Goal: Check status: Check status

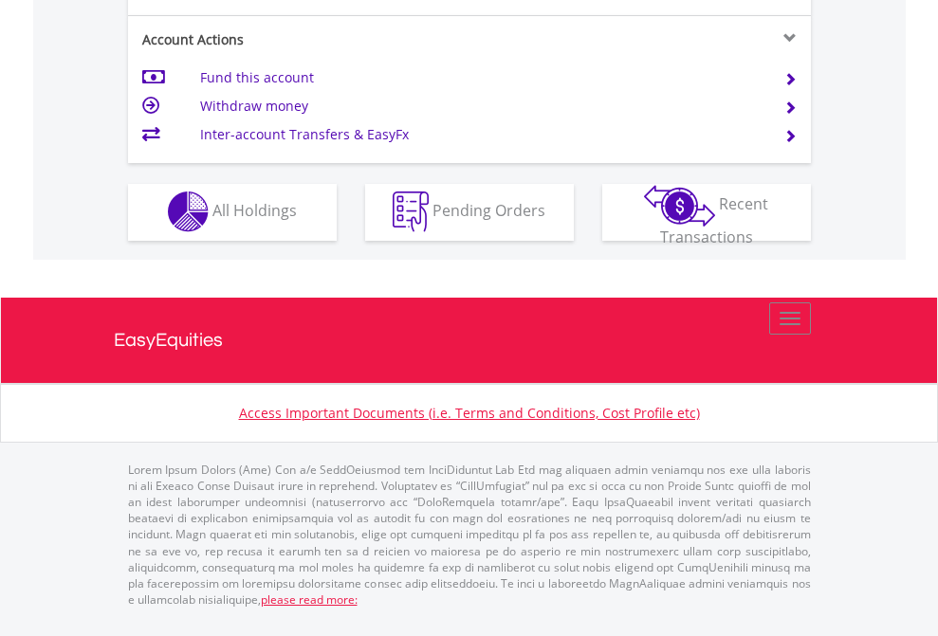
scroll to position [1773, 0]
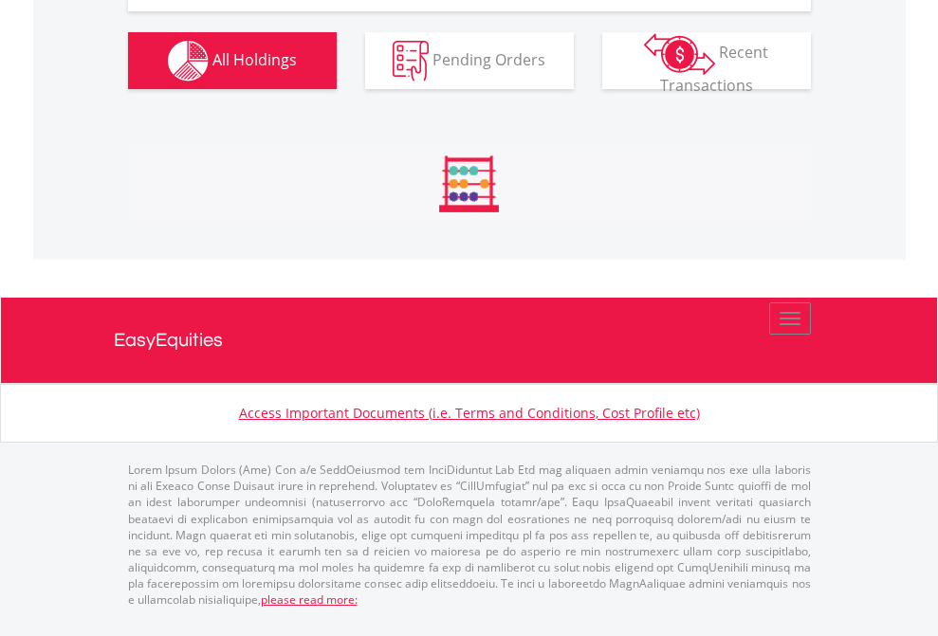
scroll to position [182, 298]
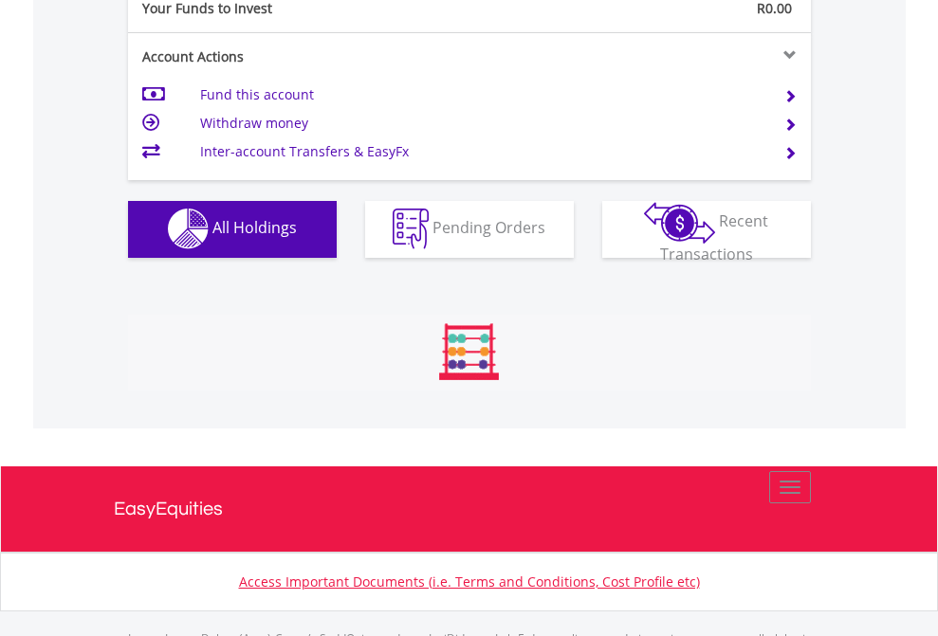
scroll to position [1877, 0]
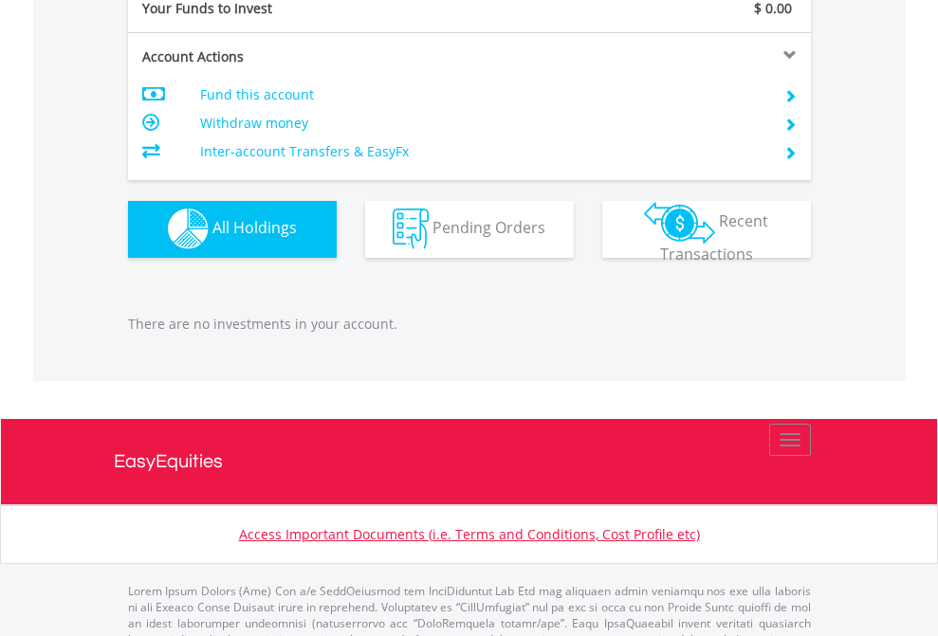
scroll to position [1877, 0]
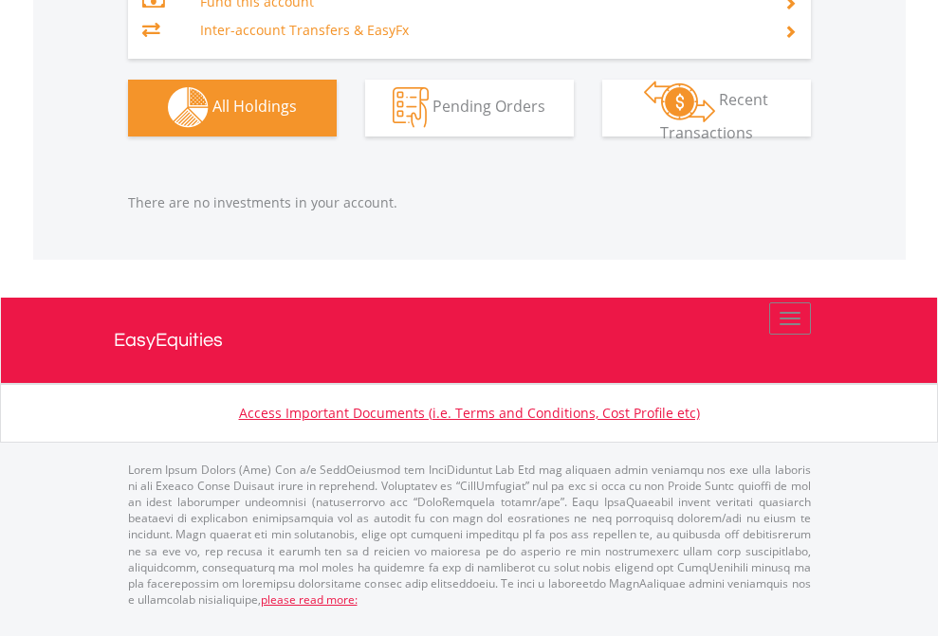
scroll to position [182, 298]
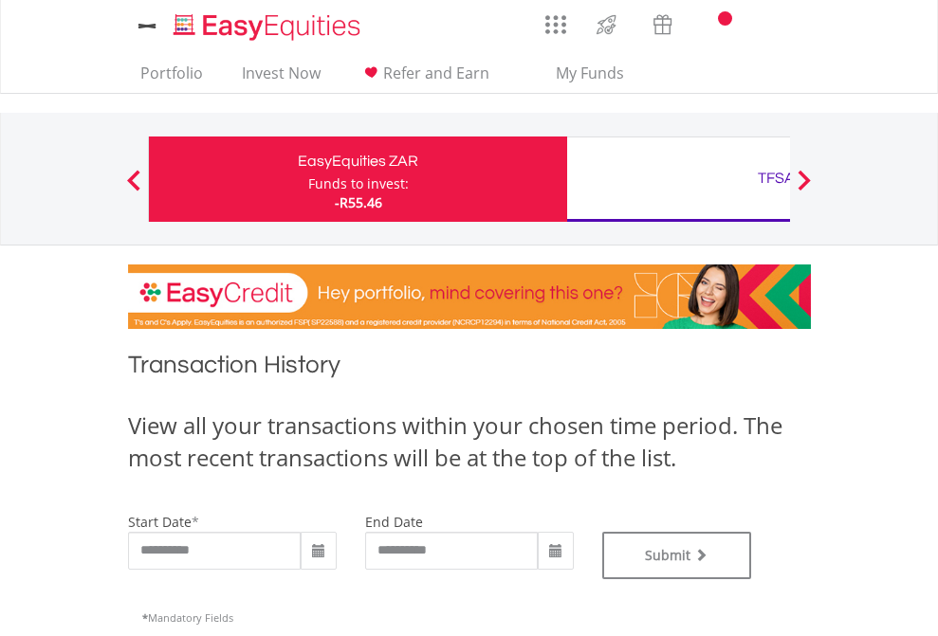
type input "**********"
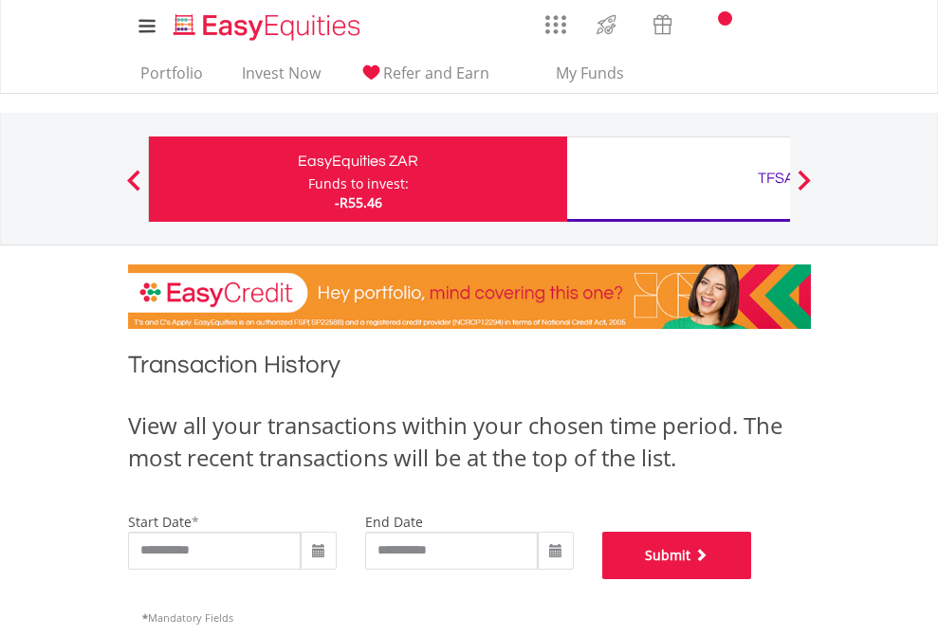
click at [752, 579] on button "Submit" at bounding box center [677, 555] width 150 height 47
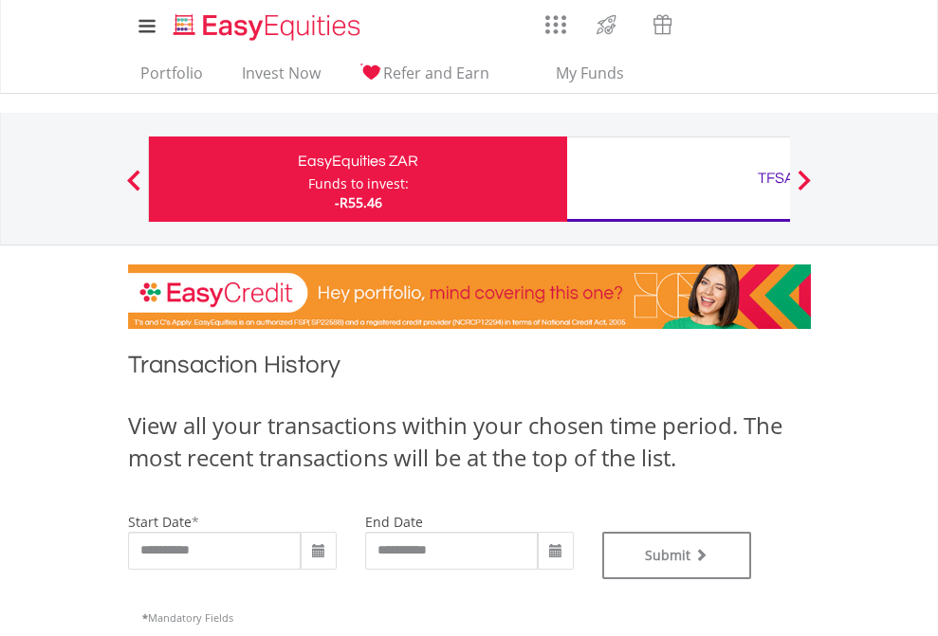
click at [678, 179] on div "TFSA" at bounding box center [775, 178] width 395 height 27
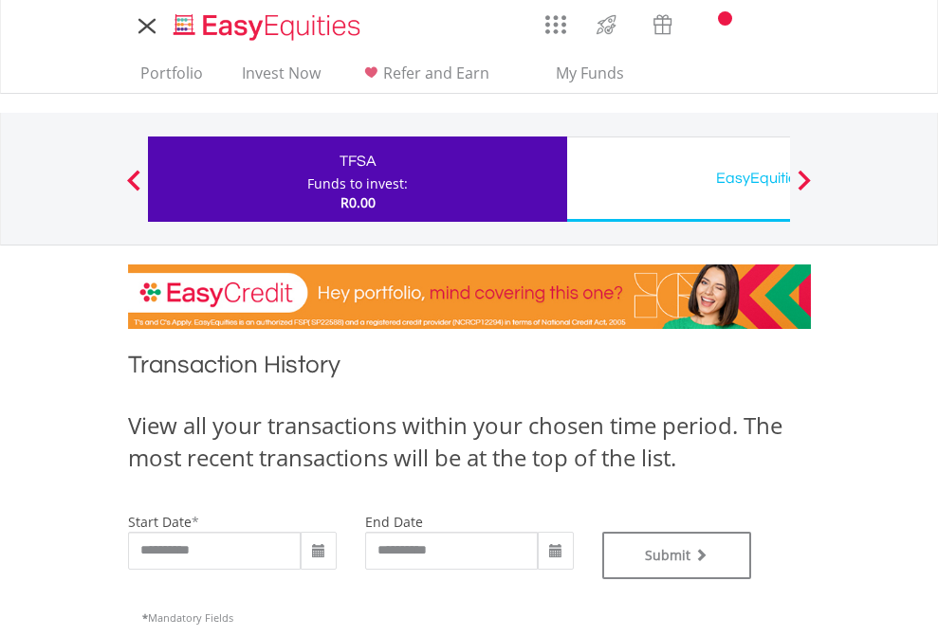
type input "**********"
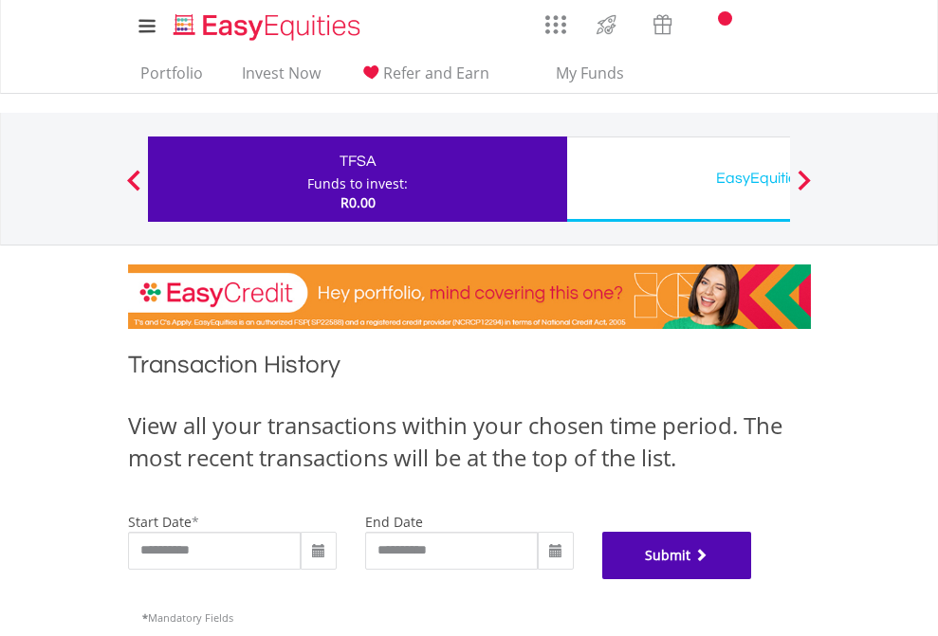
click at [752, 579] on button "Submit" at bounding box center [677, 555] width 150 height 47
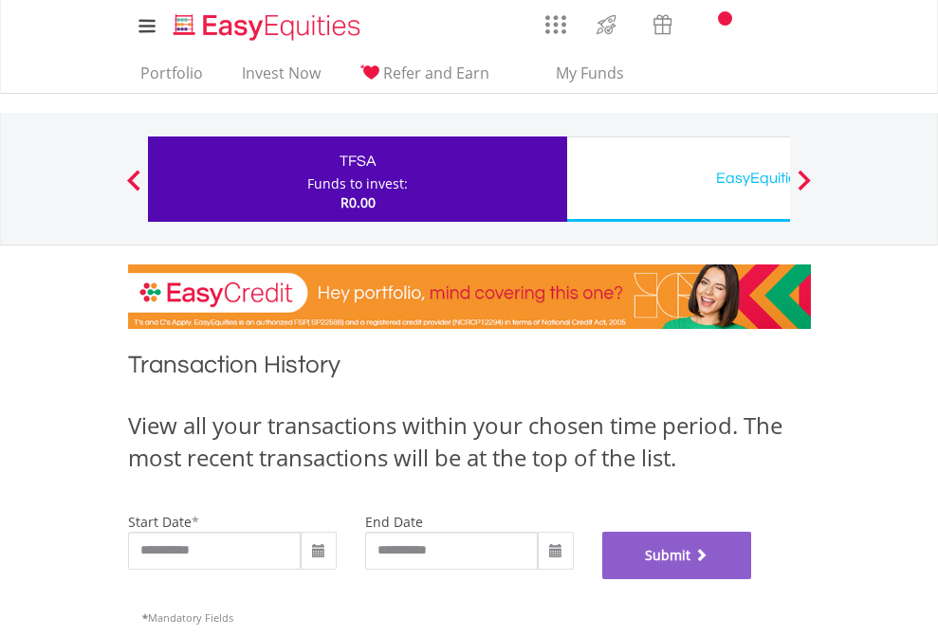
scroll to position [769, 0]
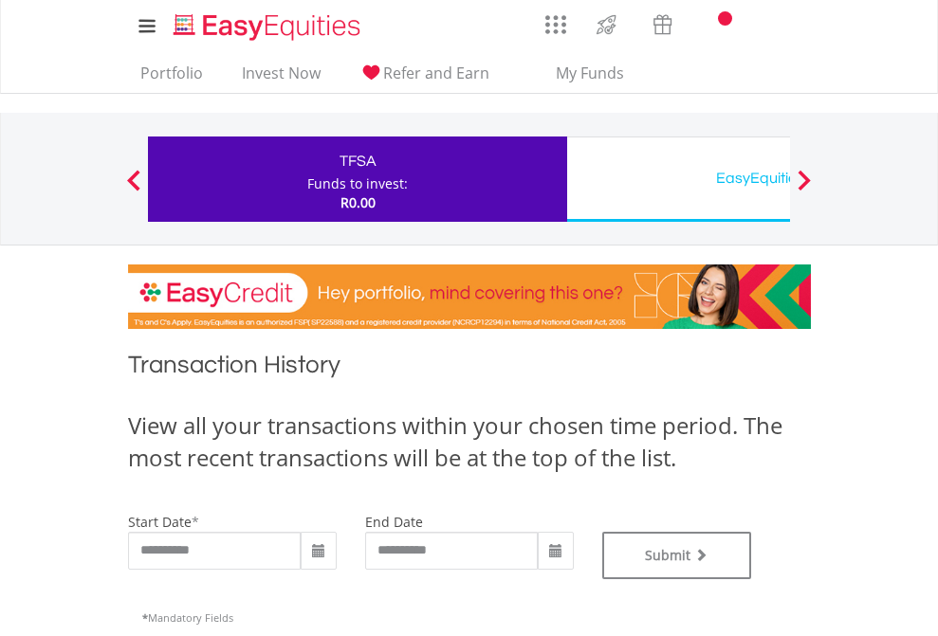
click at [678, 179] on div "EasyEquities USD" at bounding box center [775, 178] width 395 height 27
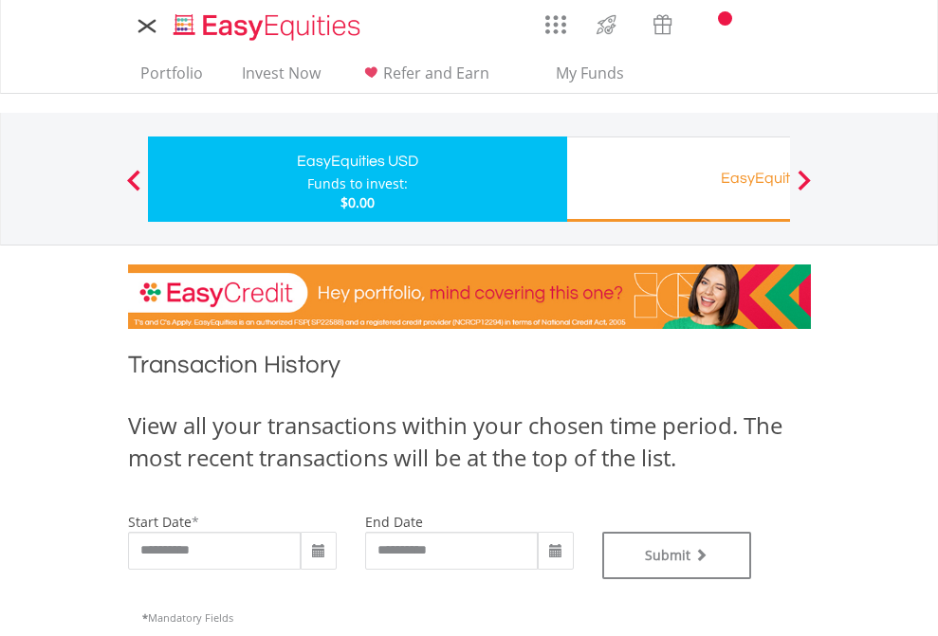
type input "**********"
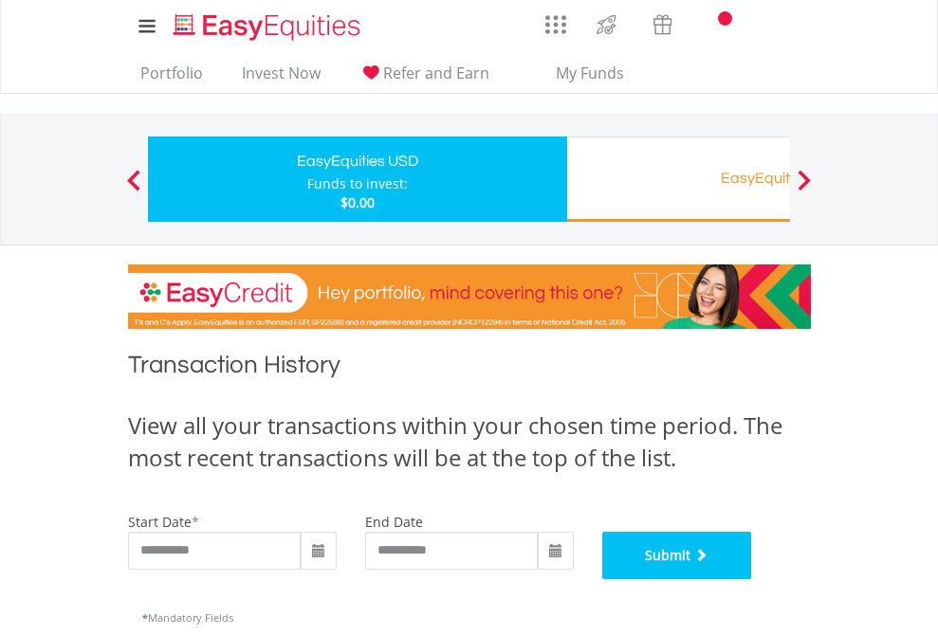
click at [752, 579] on button "Submit" at bounding box center [677, 555] width 150 height 47
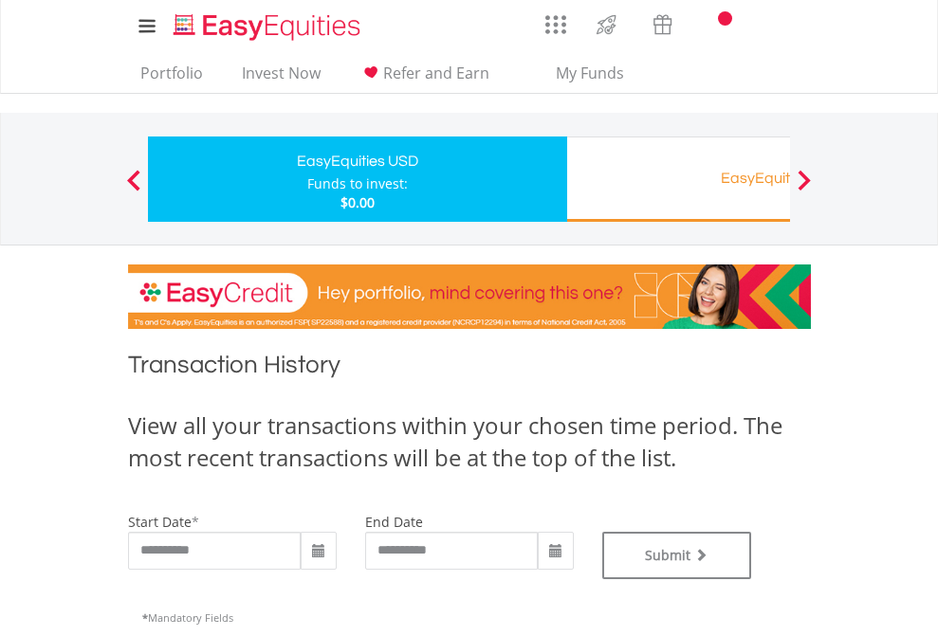
click at [678, 179] on div "EasyEquities RA" at bounding box center [775, 178] width 395 height 27
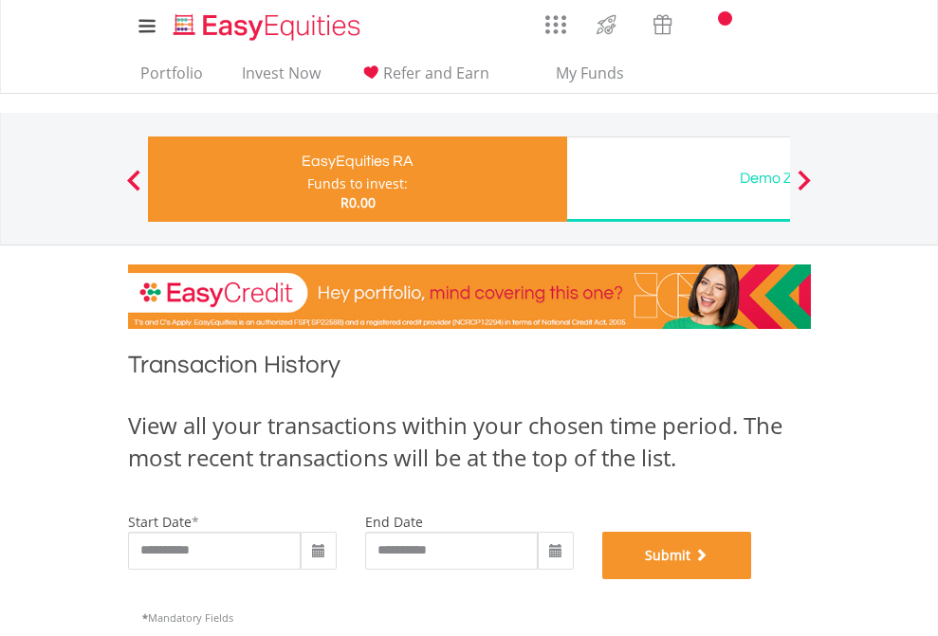
click at [752, 579] on button "Submit" at bounding box center [677, 555] width 150 height 47
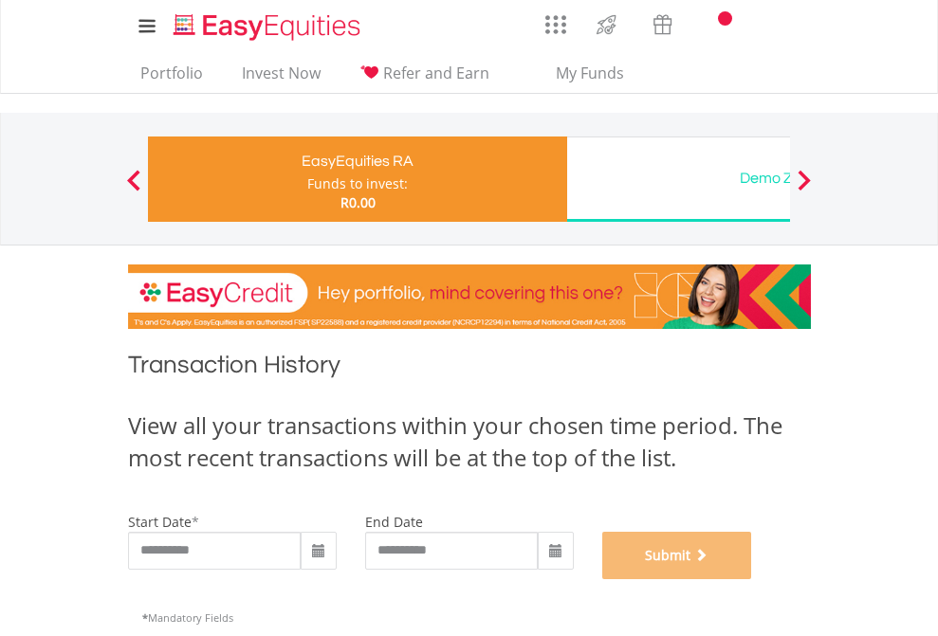
scroll to position [769, 0]
